Goal: Task Accomplishment & Management: Manage account settings

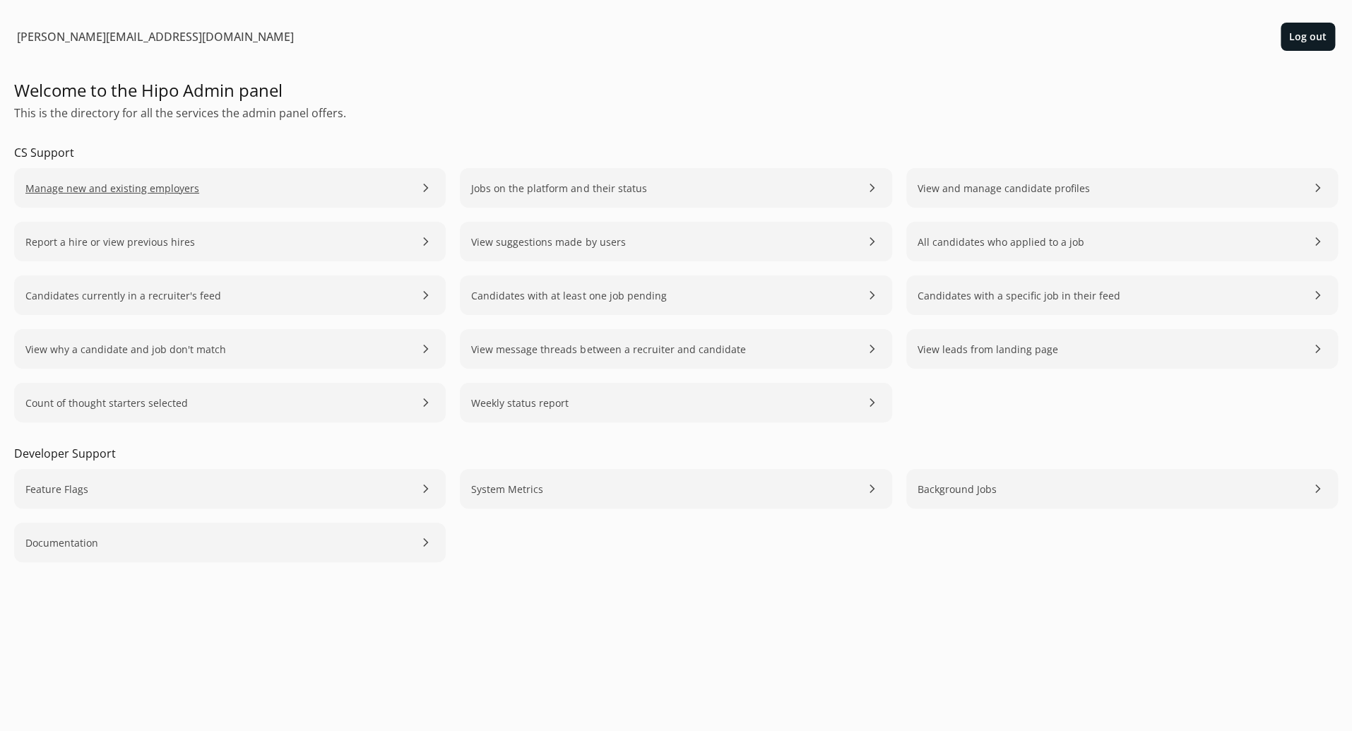
click at [181, 192] on span "Manage new and existing employers" at bounding box center [112, 188] width 174 height 15
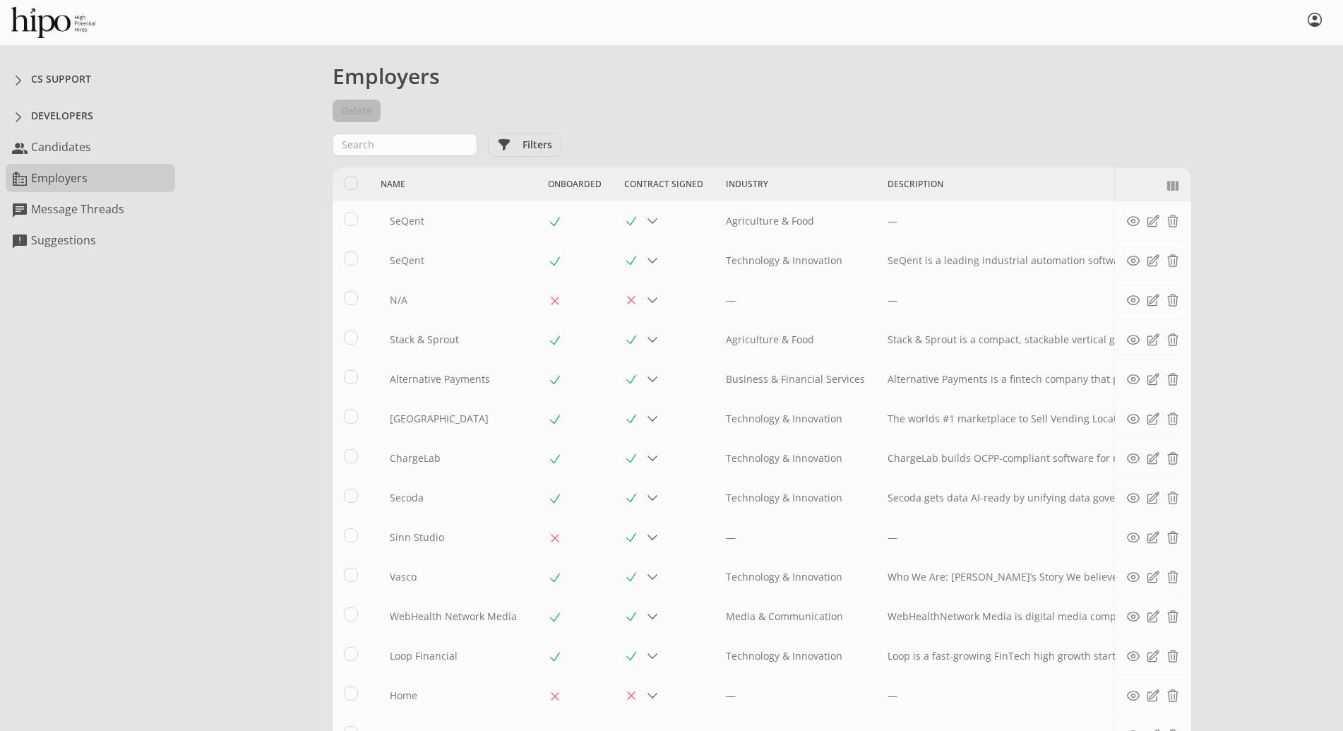
select select "15"
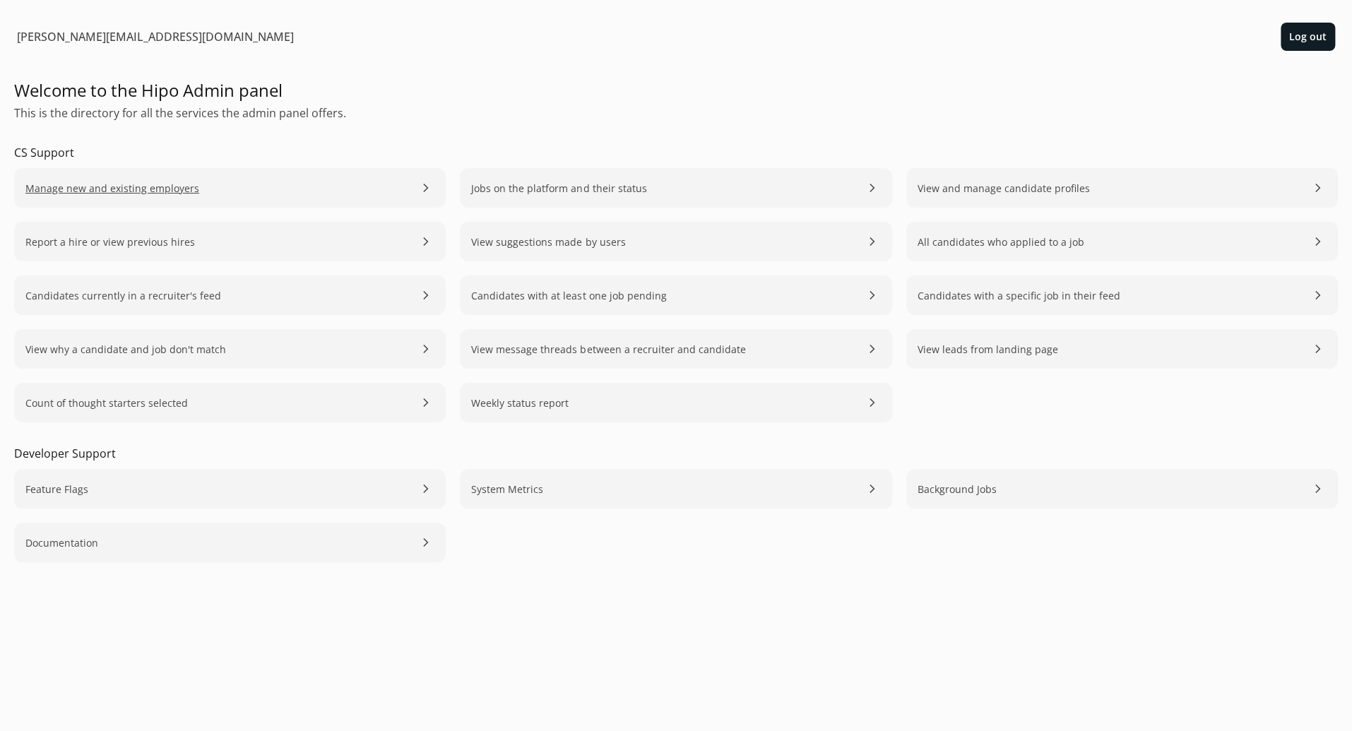
click at [193, 184] on link "Manage new and existing employers chevron_right" at bounding box center [230, 188] width 432 height 40
click at [178, 186] on span "Manage new and existing employers" at bounding box center [112, 188] width 174 height 15
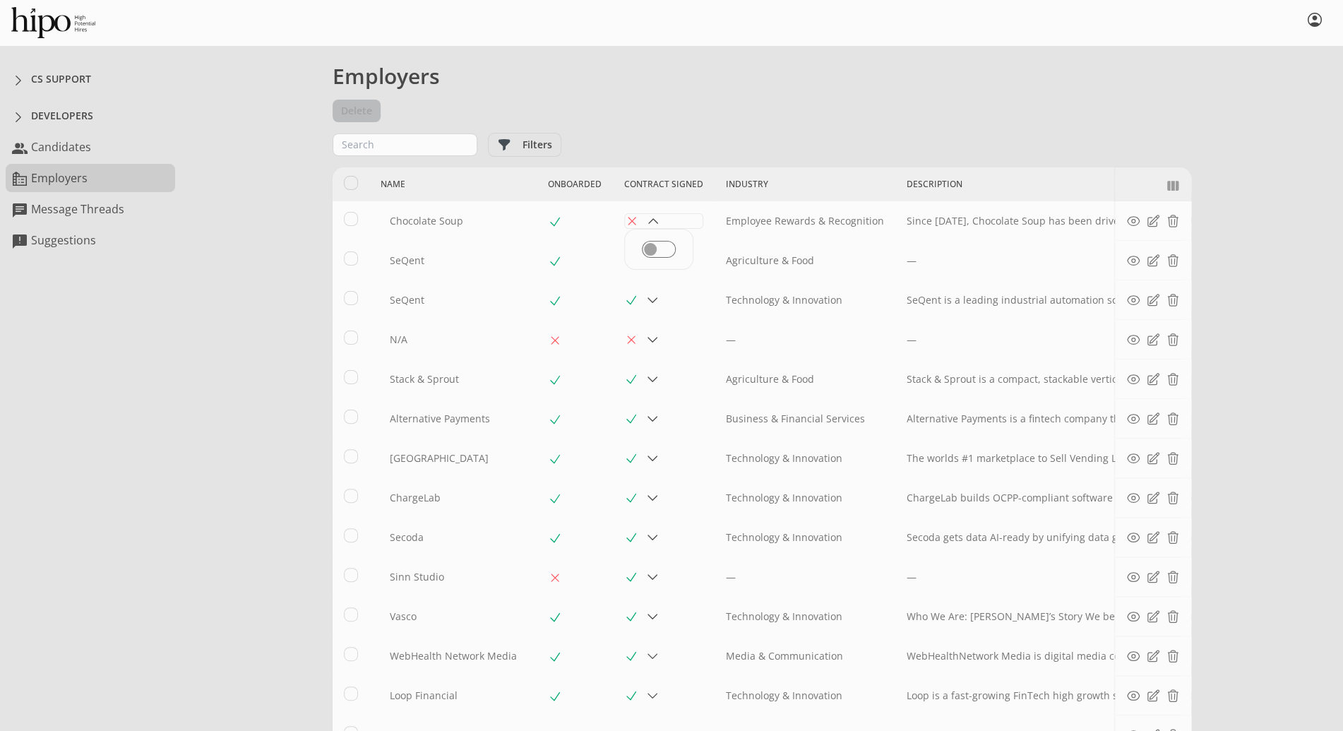
click at [646, 222] on span at bounding box center [653, 221] width 14 height 14
click at [642, 244] on input "checkbox" at bounding box center [659, 249] width 34 height 17
checkbox input "true"
select select "15"
